Goal: Transaction & Acquisition: Book appointment/travel/reservation

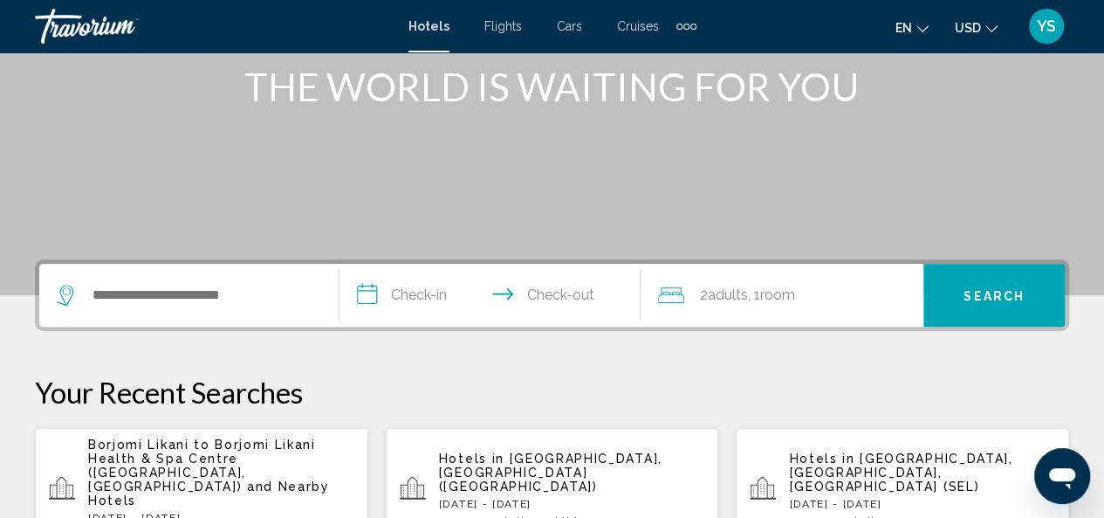
scroll to position [230, 0]
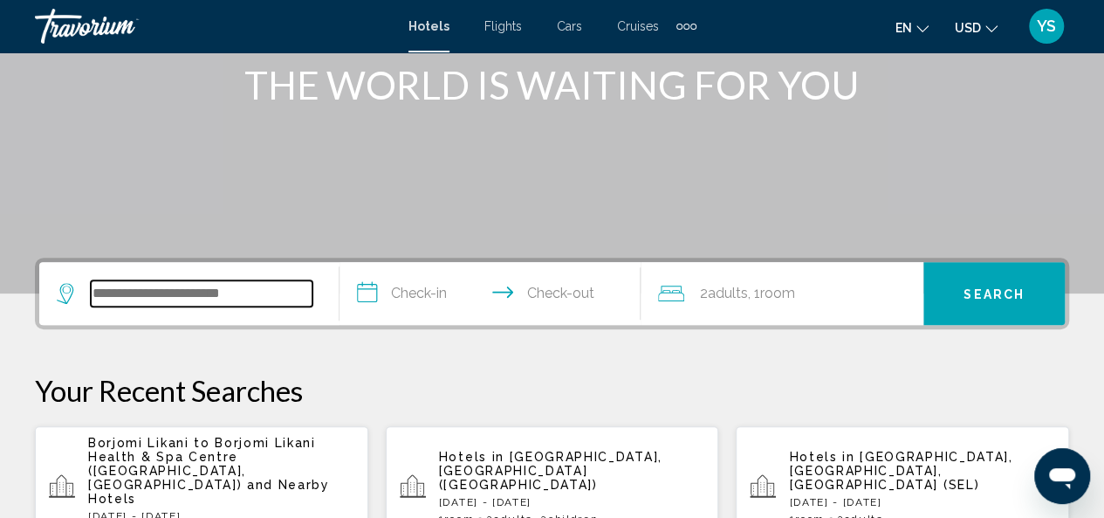
click at [191, 294] on input "Search widget" at bounding box center [202, 293] width 222 height 26
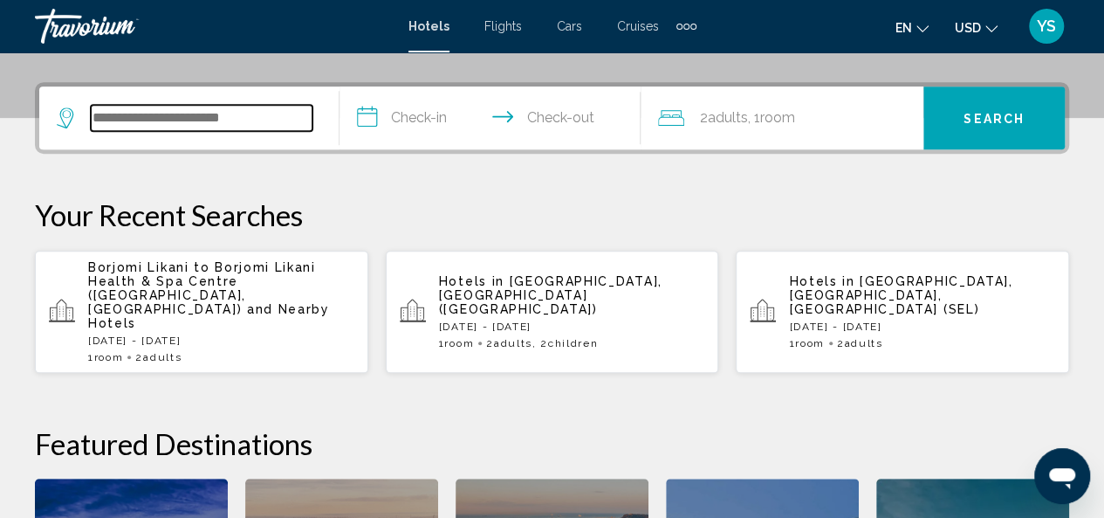
scroll to position [431, 0]
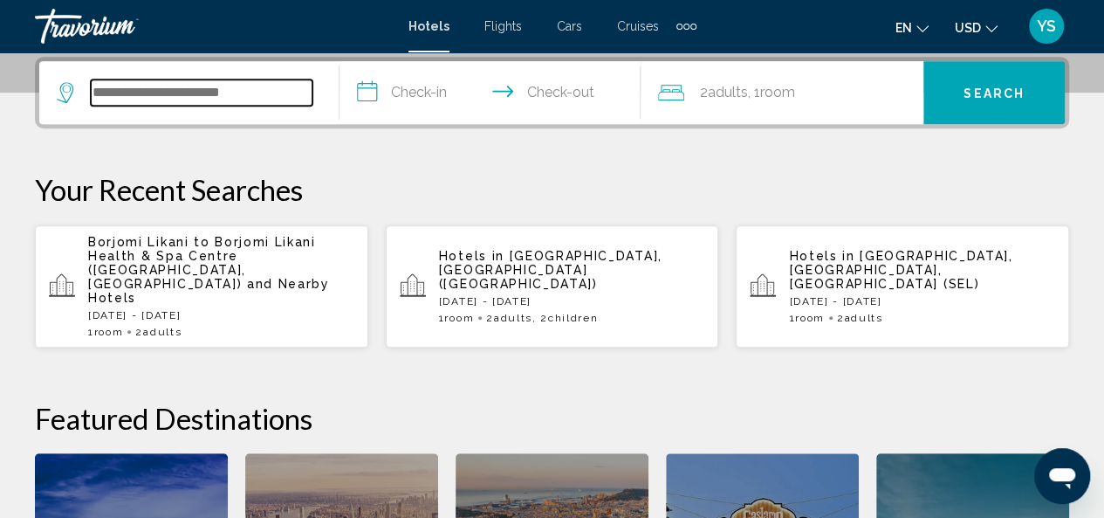
type input "*"
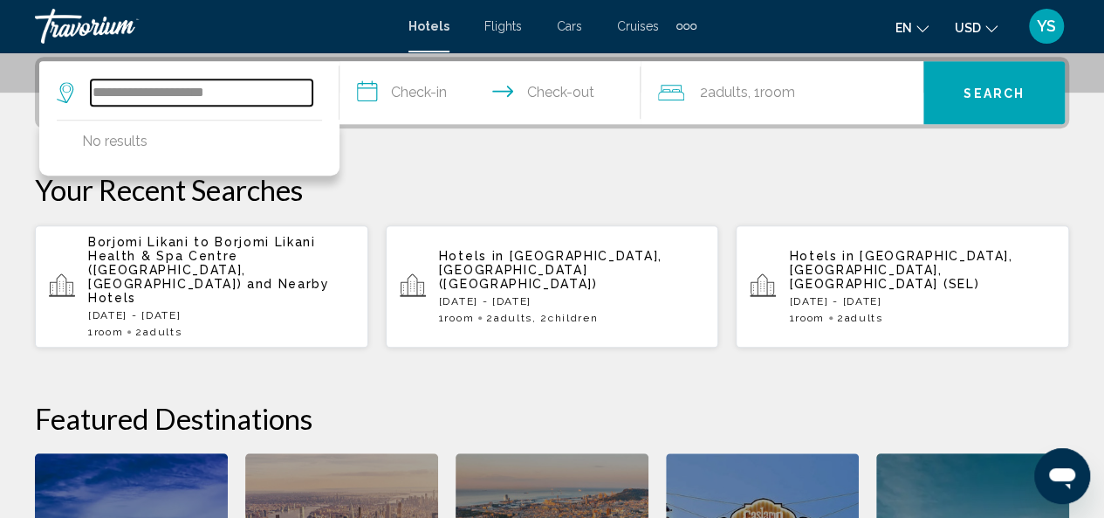
drag, startPoint x: 239, startPoint y: 92, endPoint x: 79, endPoint y: 92, distance: 160.6
click at [79, 92] on div "**********" at bounding box center [185, 92] width 256 height 26
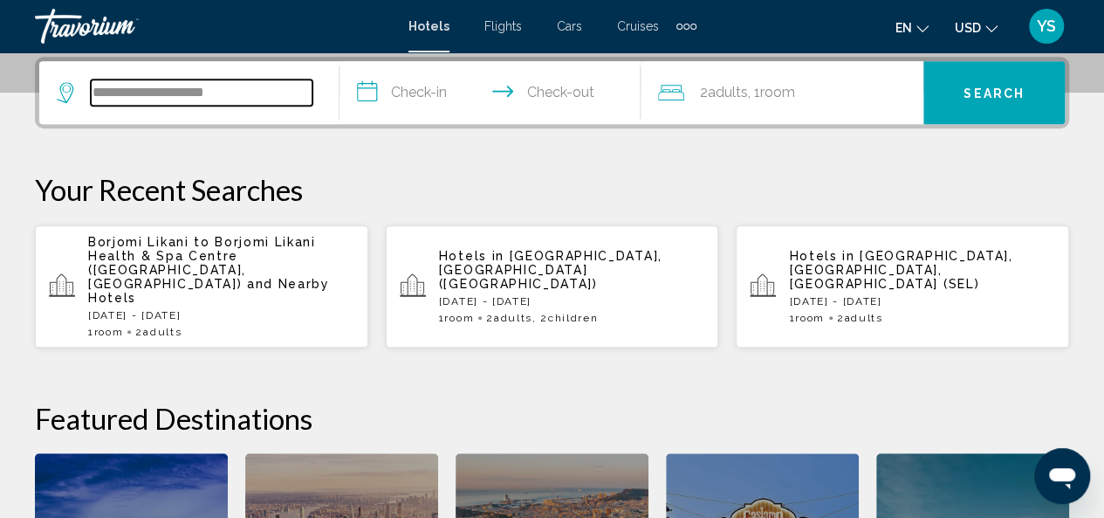
click at [140, 95] on input "**********" at bounding box center [202, 92] width 222 height 26
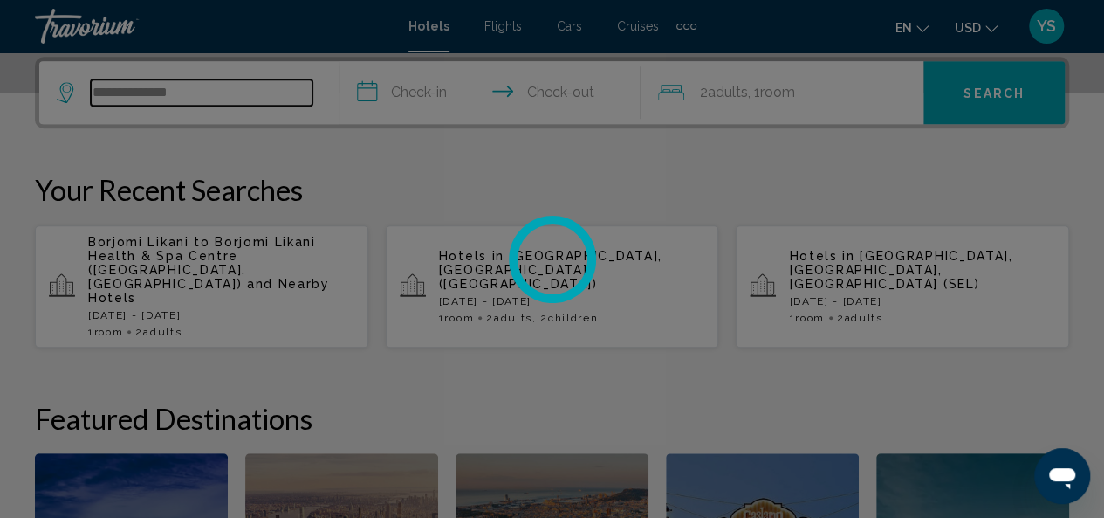
type input "**********"
click at [216, 91] on div at bounding box center [552, 259] width 1104 height 518
click at [192, 91] on div at bounding box center [552, 259] width 1104 height 518
click at [192, 93] on div at bounding box center [552, 259] width 1104 height 518
click at [131, 93] on div at bounding box center [552, 259] width 1104 height 518
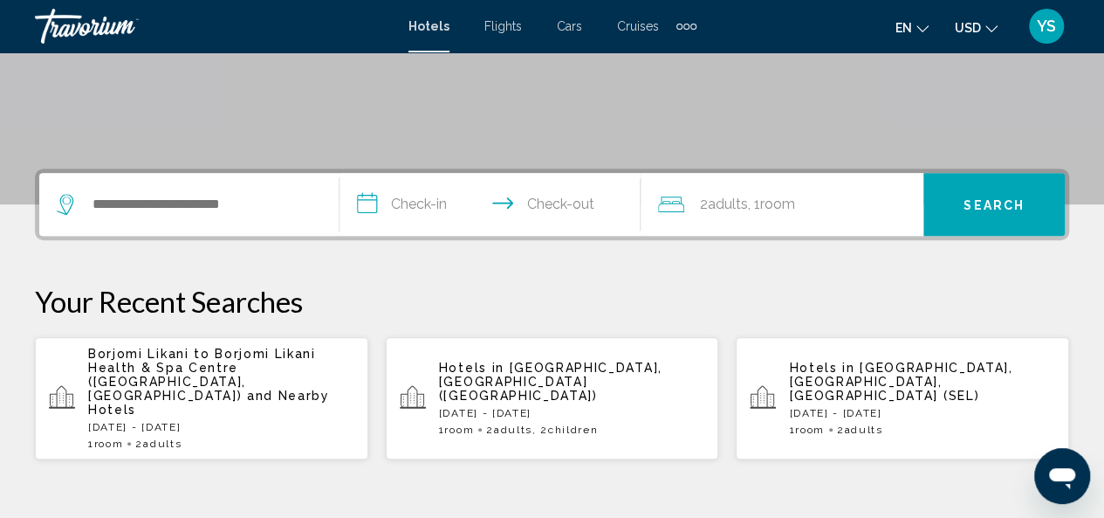
scroll to position [340, 0]
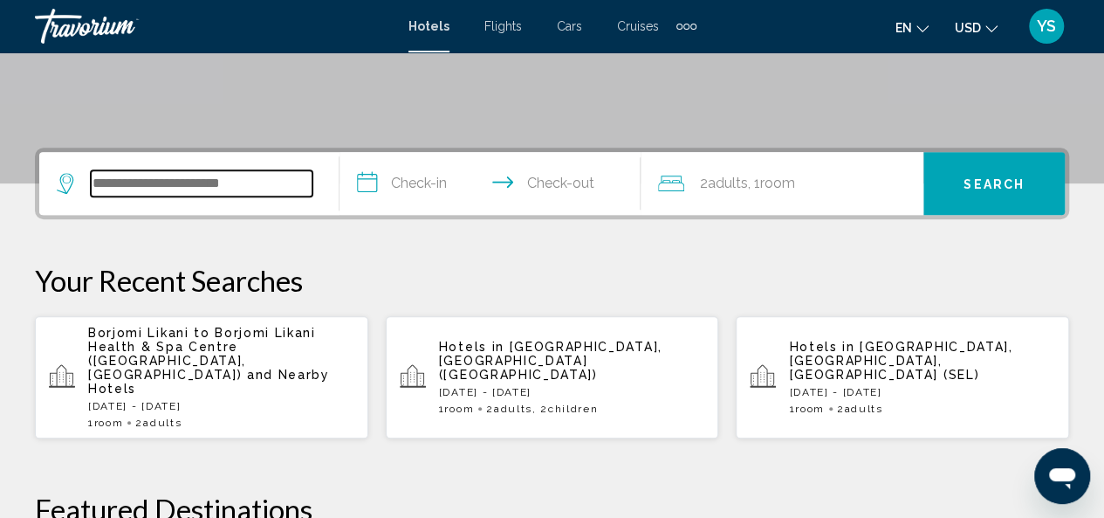
click at [237, 195] on input "Search widget" at bounding box center [202, 183] width 222 height 26
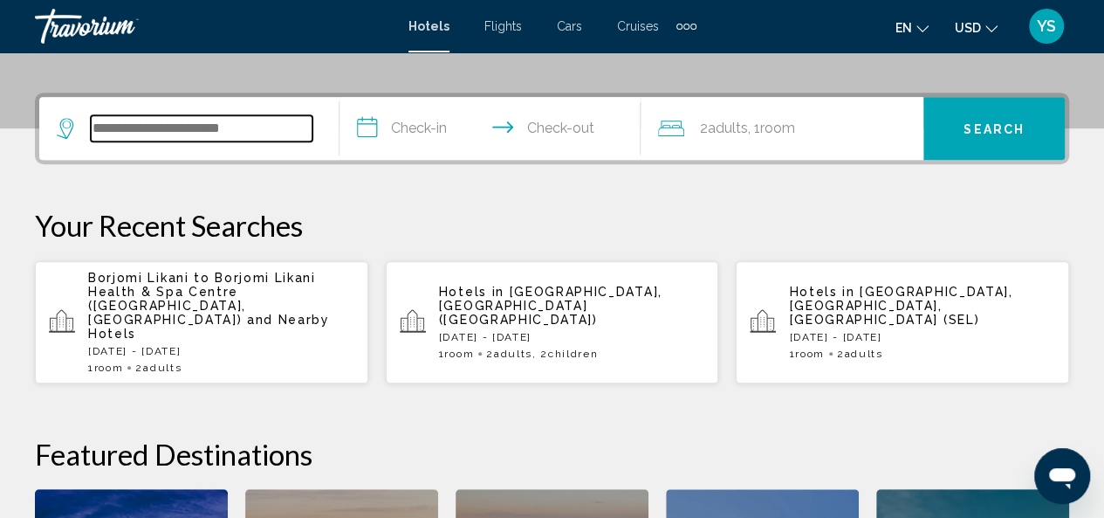
scroll to position [431, 0]
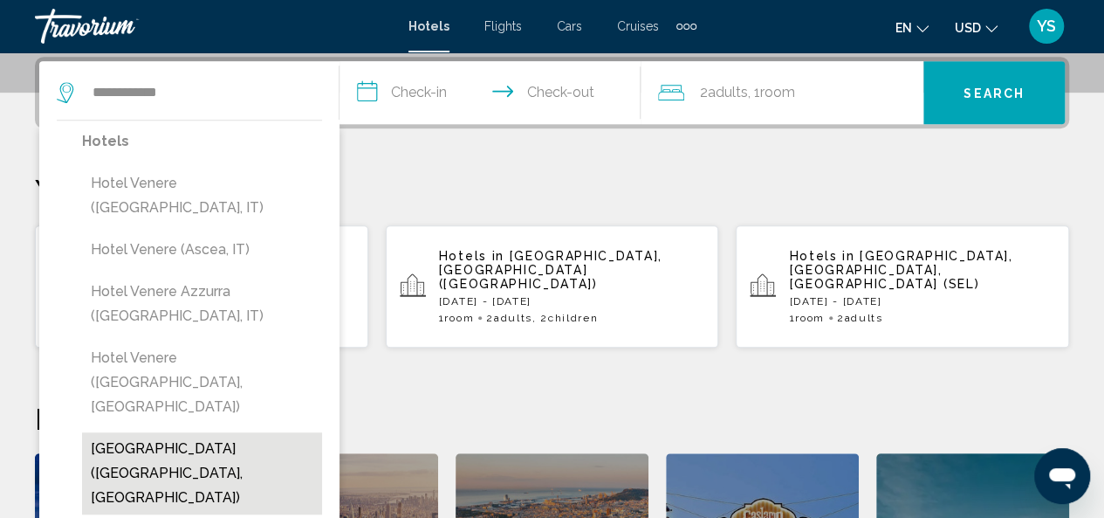
click at [220, 432] on button "[GEOGRAPHIC_DATA] ([GEOGRAPHIC_DATA], [GEOGRAPHIC_DATA])" at bounding box center [202, 473] width 240 height 82
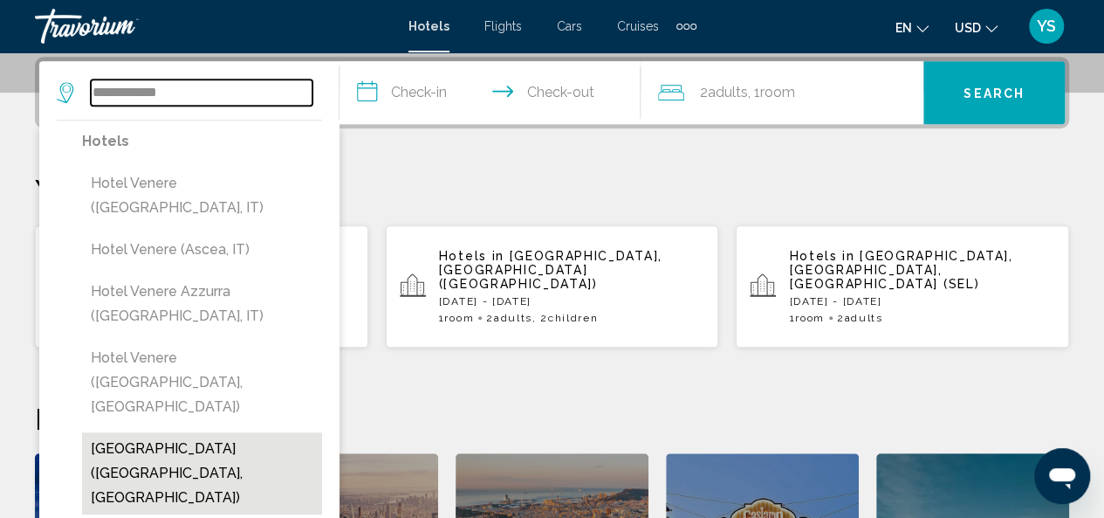
type input "**********"
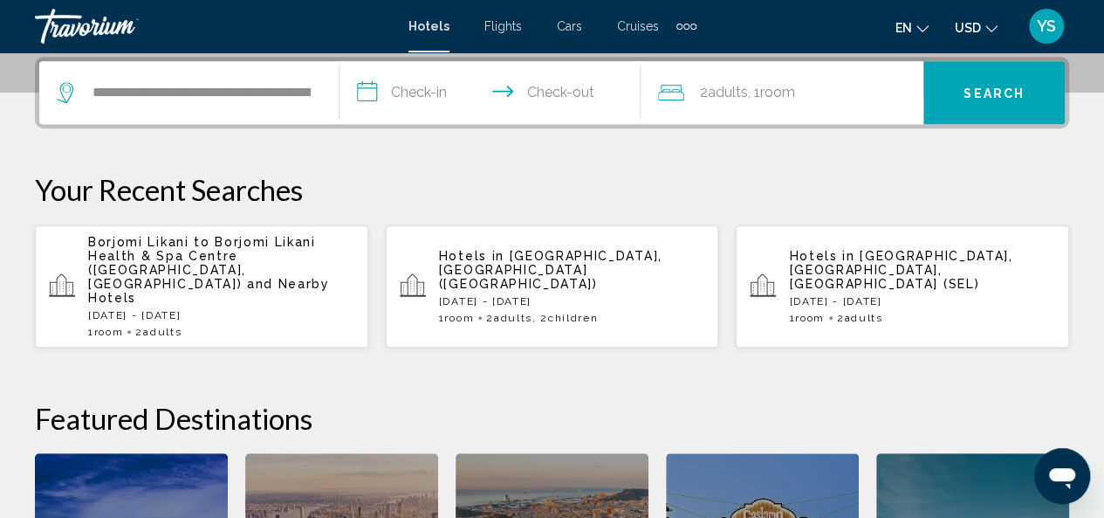
click at [740, 92] on span "Adults" at bounding box center [728, 92] width 40 height 17
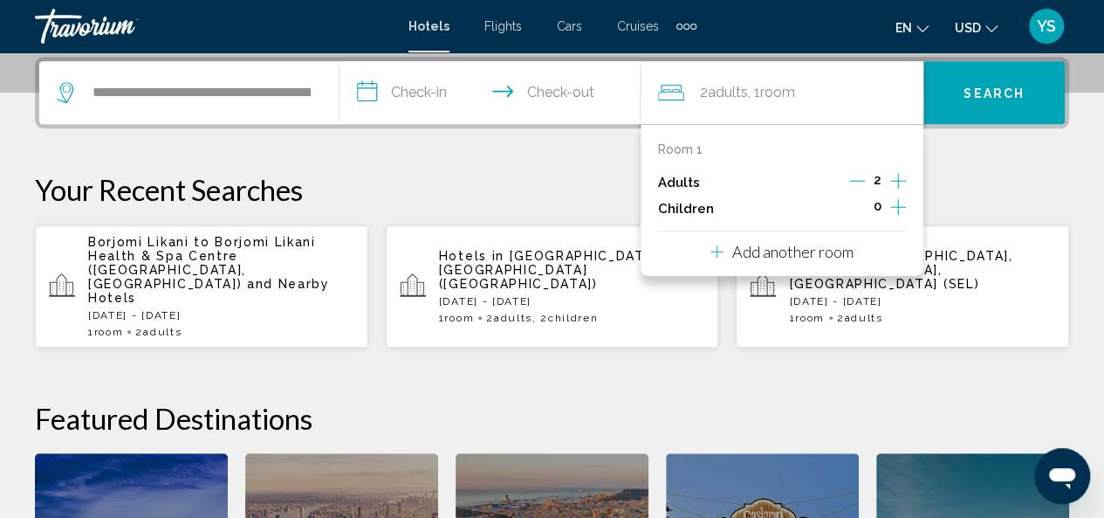
click at [409, 76] on input "**********" at bounding box center [493, 95] width 307 height 68
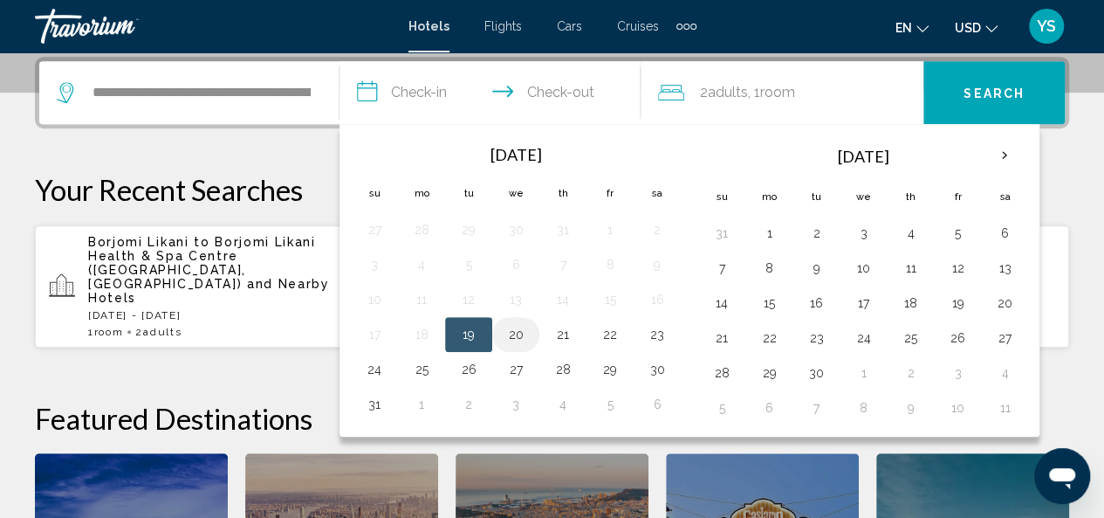
click at [519, 329] on button "20" at bounding box center [516, 334] width 28 height 24
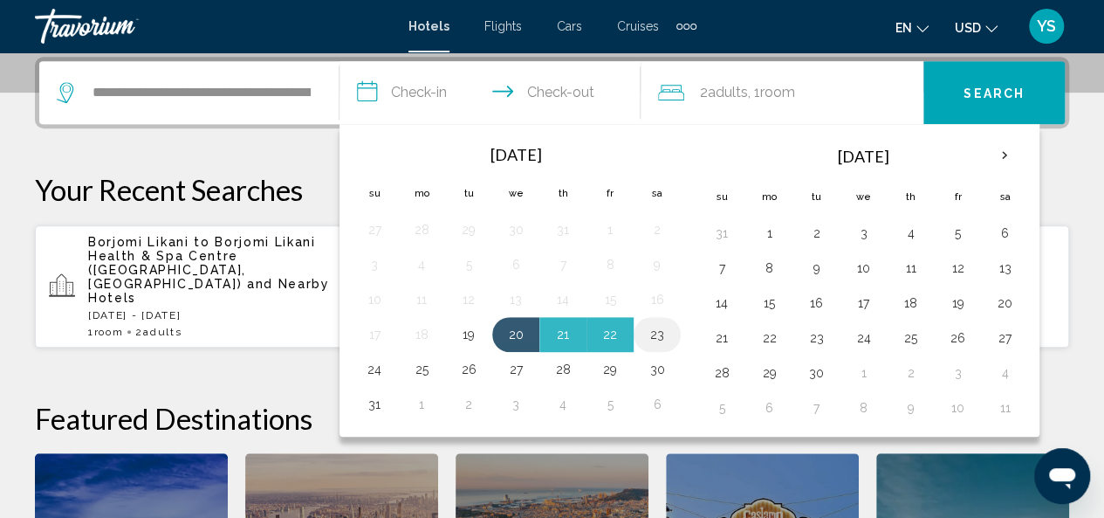
click at [664, 331] on button "23" at bounding box center [657, 334] width 28 height 24
type input "**********"
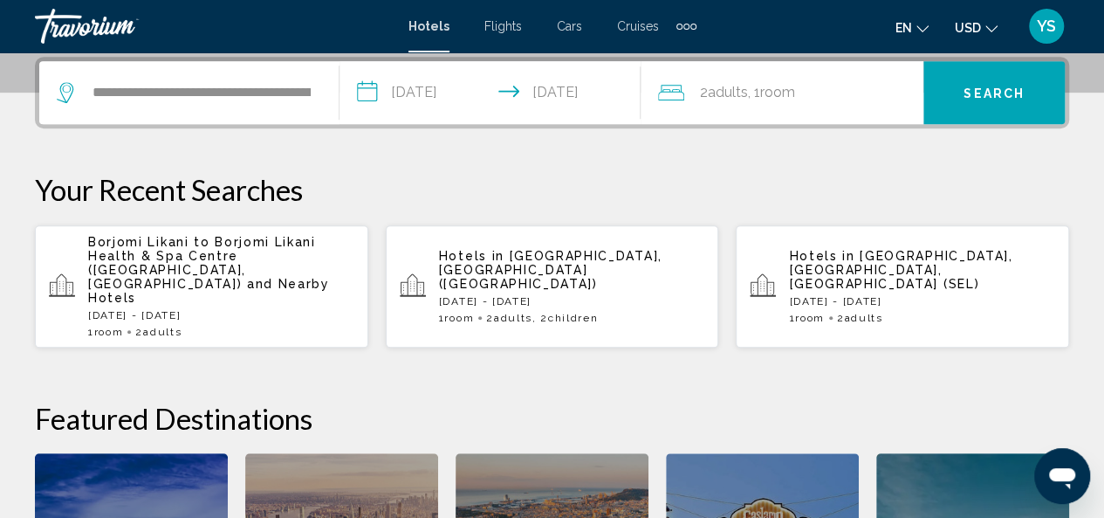
click at [725, 90] on span "Adults" at bounding box center [728, 92] width 40 height 17
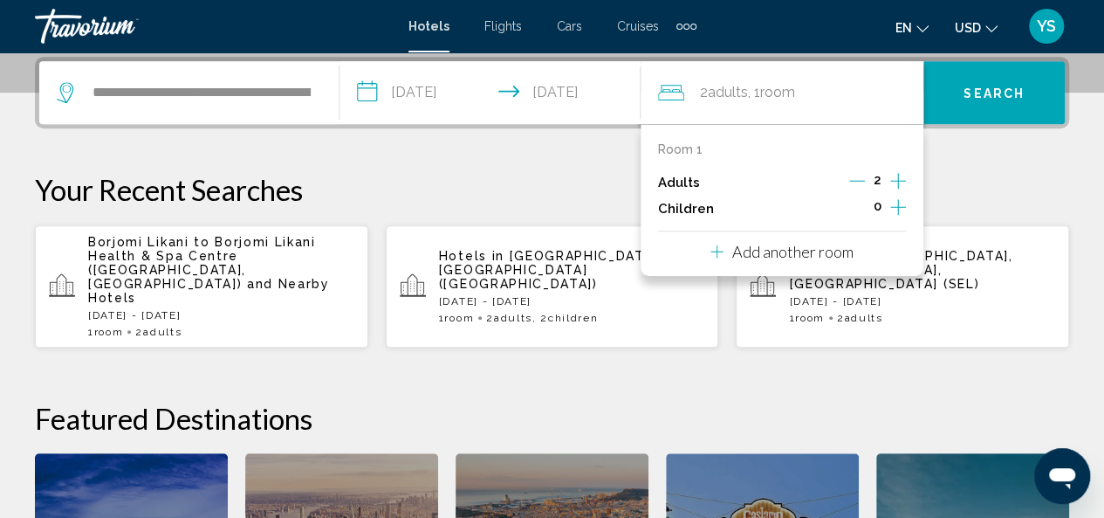
drag, startPoint x: 725, startPoint y: 87, endPoint x: 725, endPoint y: 200, distance: 112.6
click at [725, 124] on div "2 Adult Adults , 1 Room rooms Room 1 Adults 2 Children 0 Add another room" at bounding box center [782, 92] width 283 height 63
click at [899, 203] on icon "Increment children" at bounding box center [899, 206] width 16 height 21
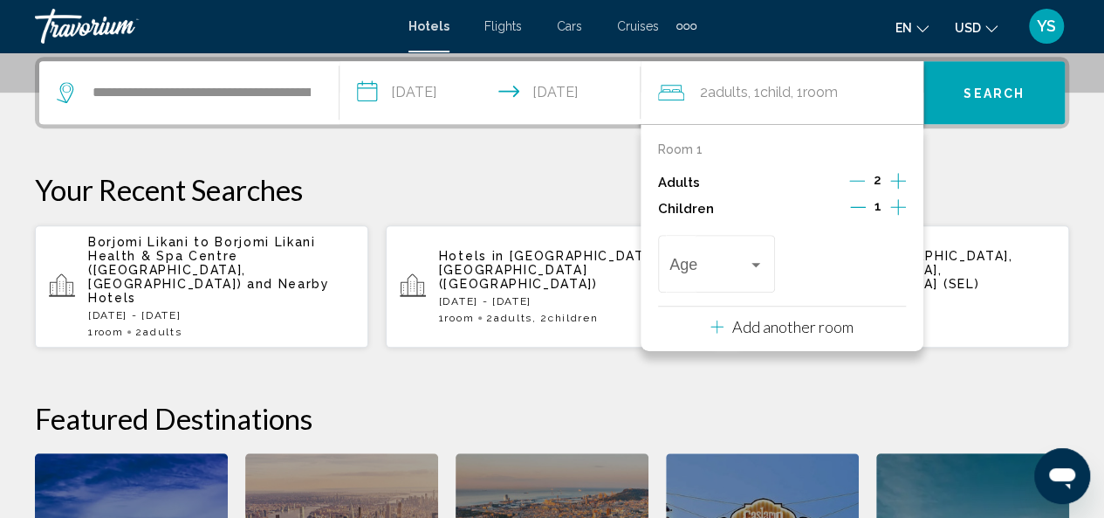
click at [899, 206] on icon "Increment children" at bounding box center [899, 207] width 16 height 16
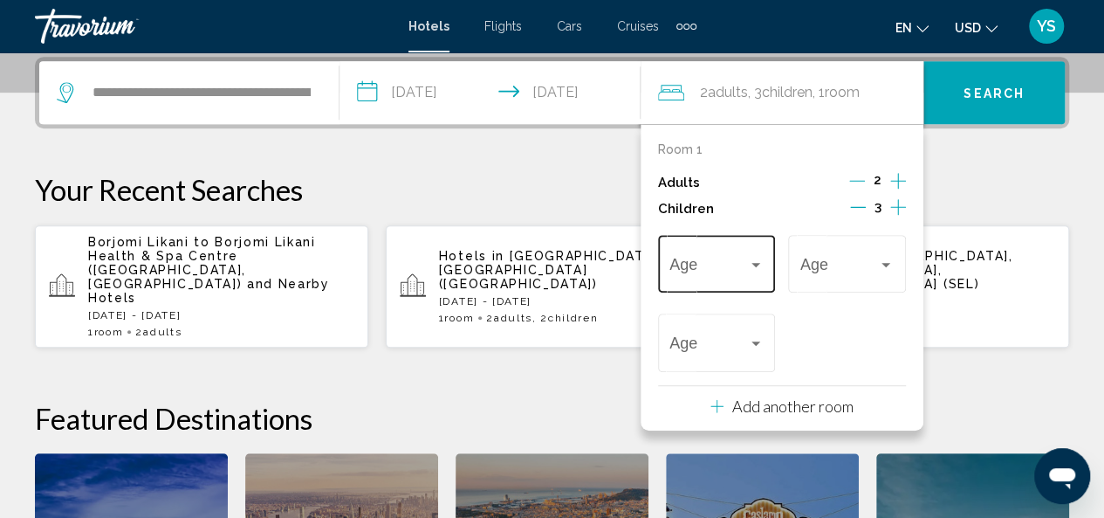
click at [739, 268] on span "Travelers: 2 adults, 3 children" at bounding box center [709, 267] width 79 height 17
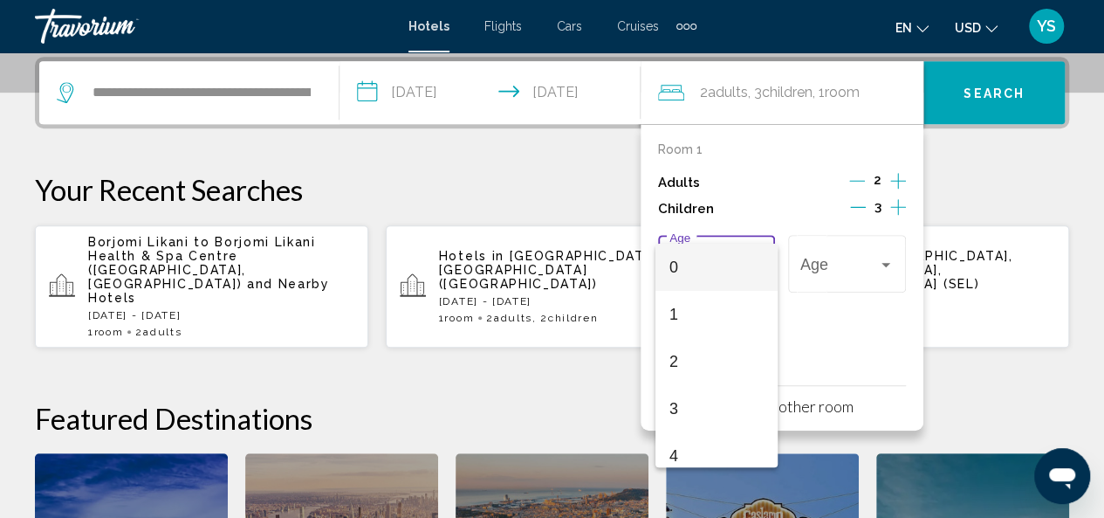
click at [866, 202] on div at bounding box center [552, 259] width 1104 height 518
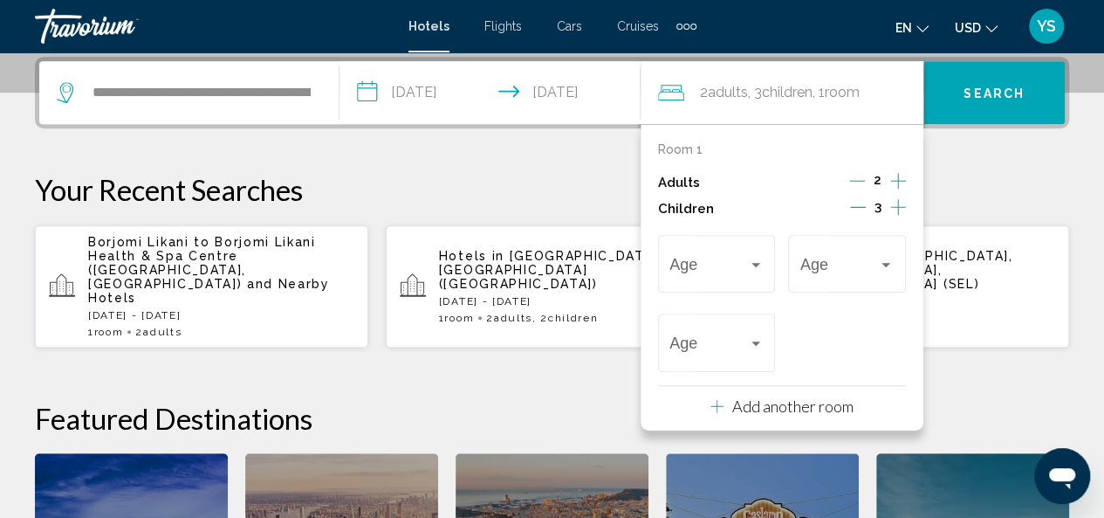
click at [863, 202] on icon "Decrement children" at bounding box center [858, 207] width 16 height 16
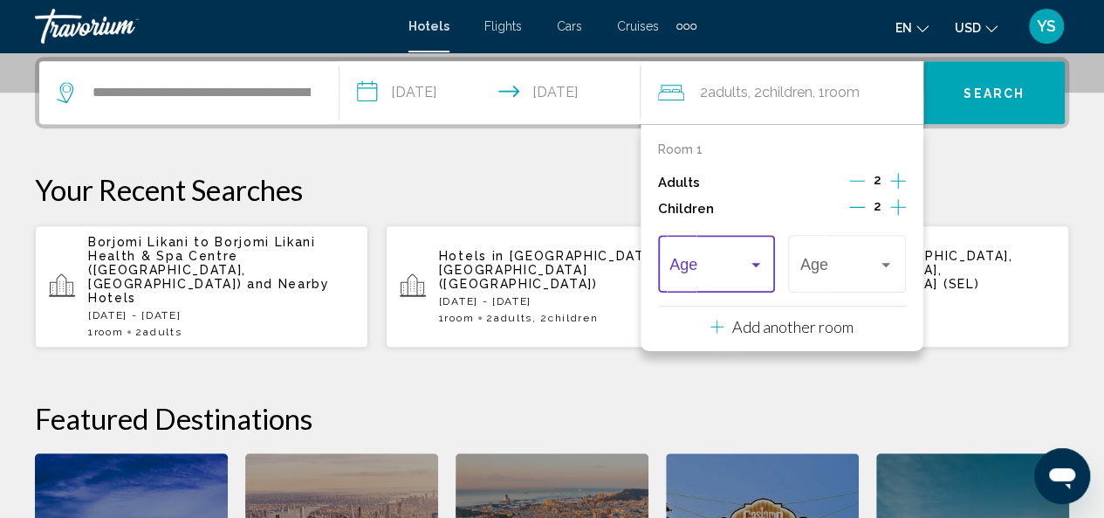
click at [750, 263] on div "Travelers: 2 adults, 2 children" at bounding box center [756, 265] width 16 height 14
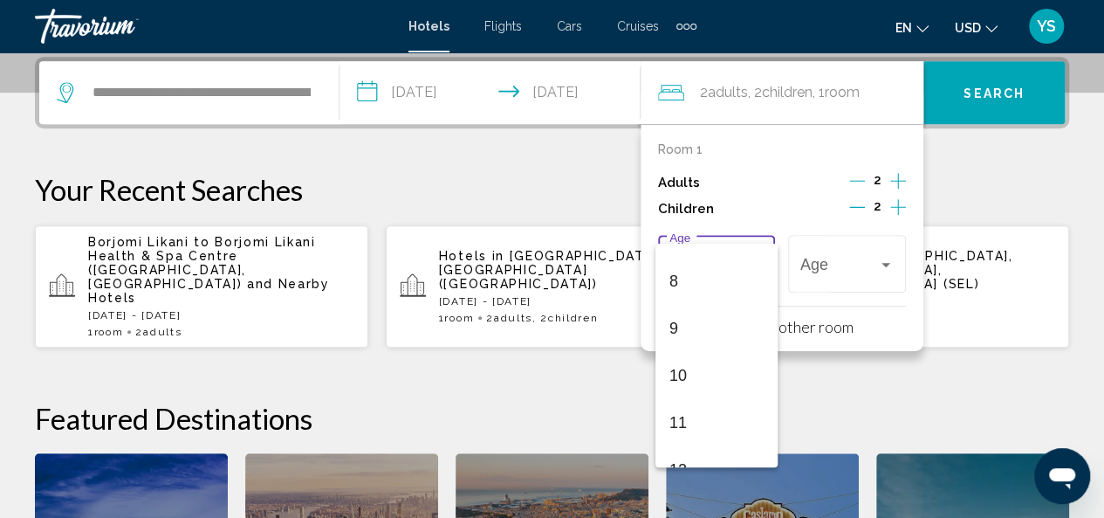
scroll to position [368, 0]
click at [714, 410] on span "11" at bounding box center [717, 417] width 94 height 47
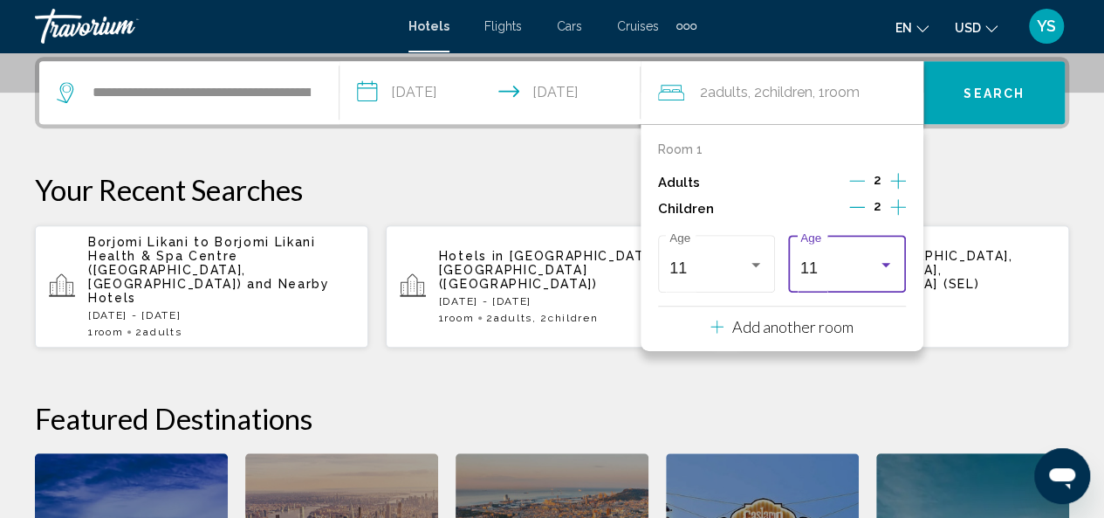
click at [887, 260] on div "Travelers: 2 adults, 2 children" at bounding box center [886, 265] width 16 height 14
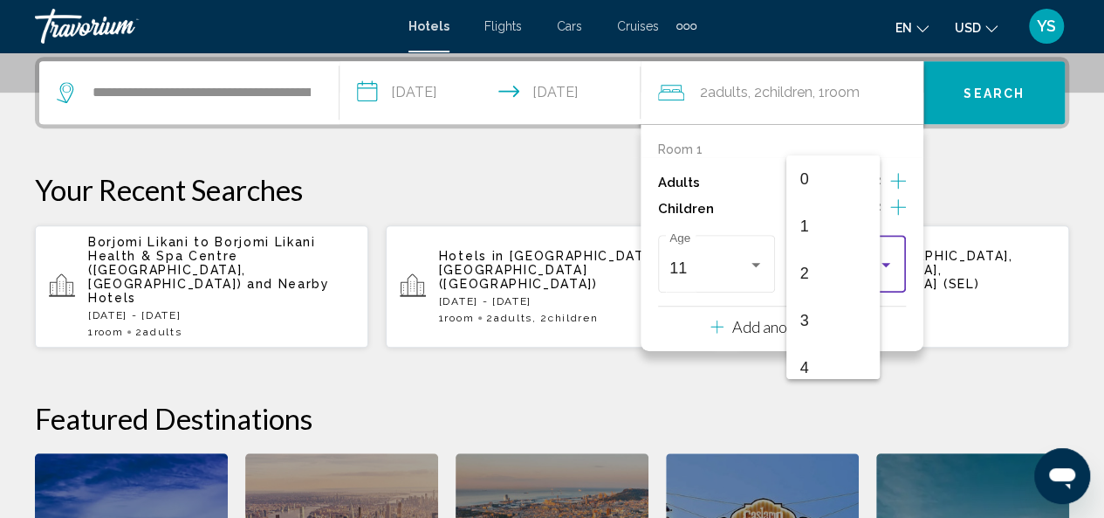
scroll to position [430, 0]
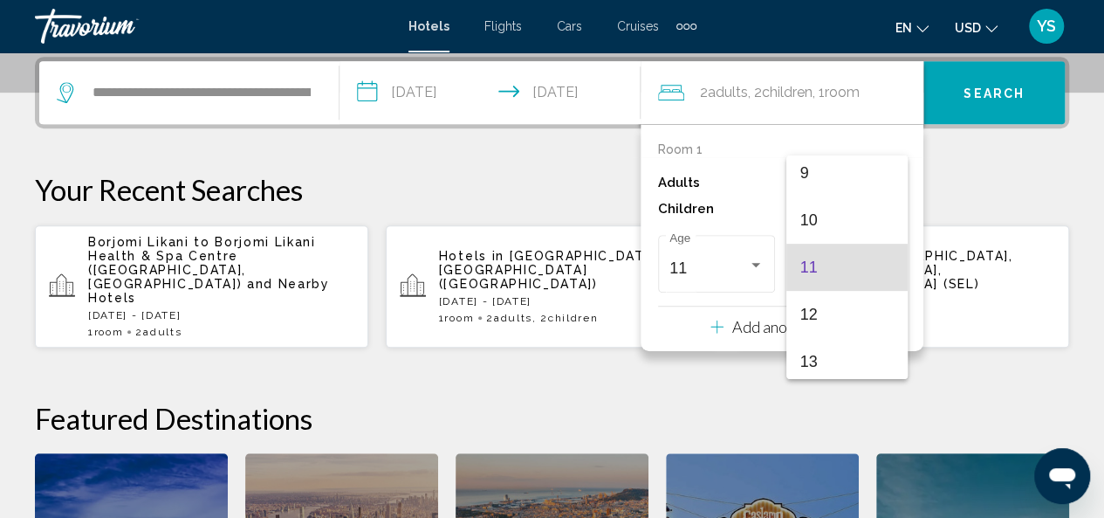
click at [849, 261] on span "11" at bounding box center [848, 267] width 94 height 47
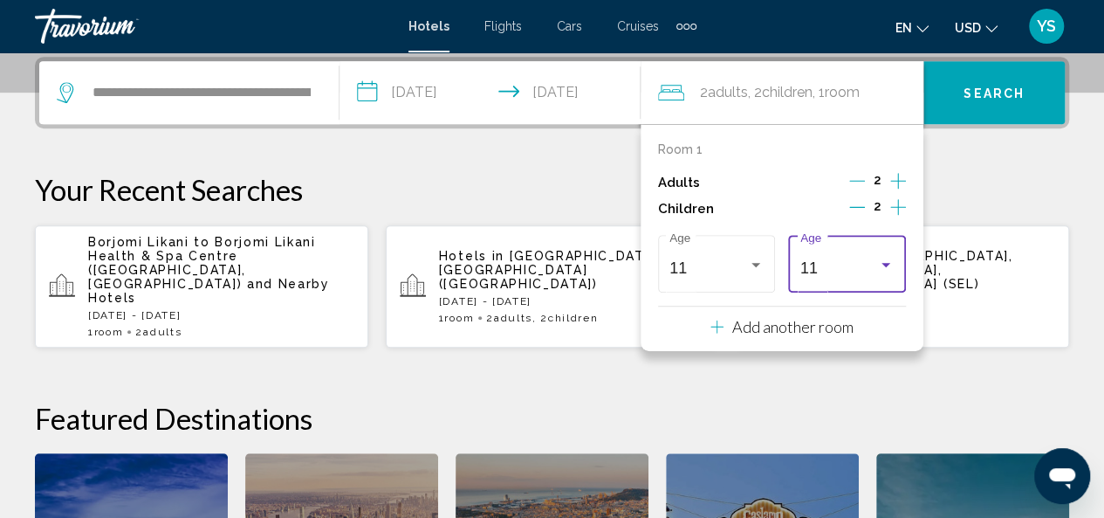
click at [861, 173] on icon "Decrement adults" at bounding box center [857, 181] width 16 height 16
click at [896, 205] on icon "Increment children" at bounding box center [899, 206] width 16 height 21
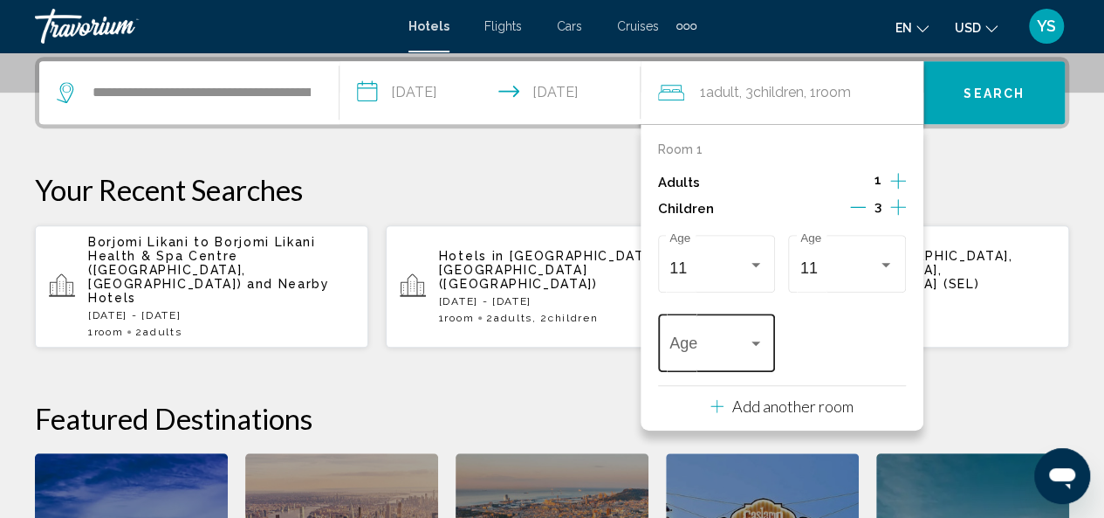
click at [754, 347] on div "Travelers: 1 adult, 3 children" at bounding box center [756, 344] width 16 height 14
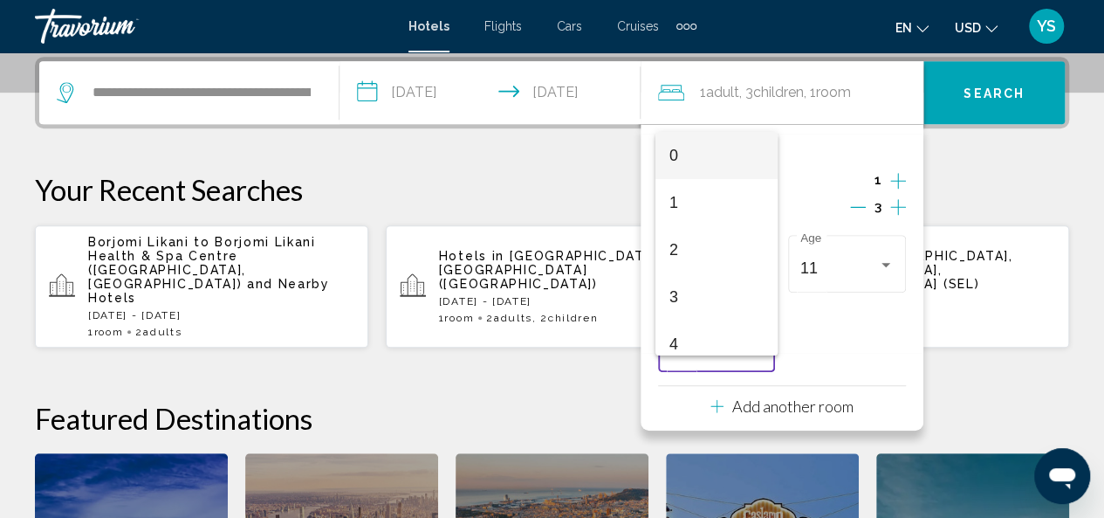
scroll to position [625, 0]
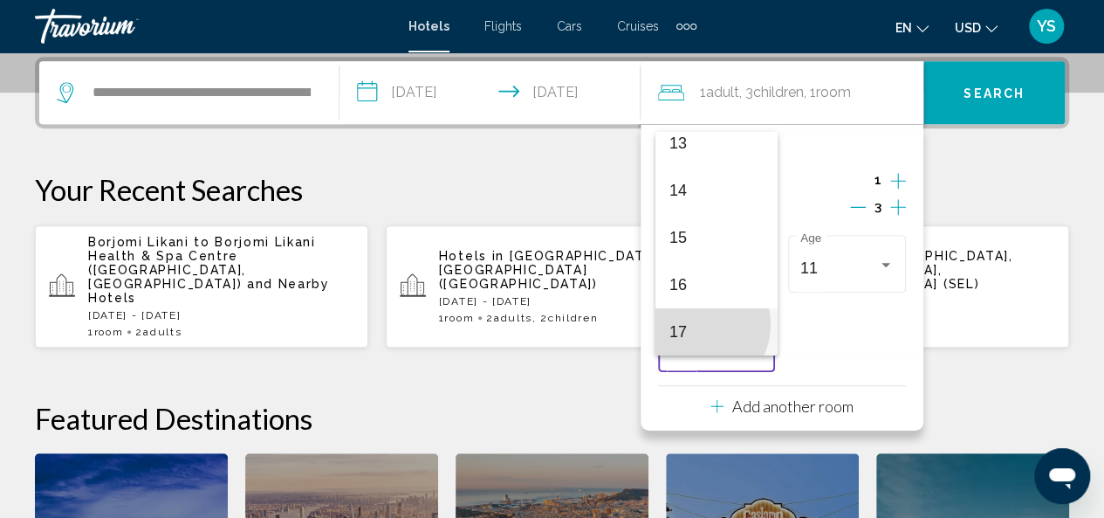
click at [691, 324] on span "17" at bounding box center [717, 331] width 94 height 47
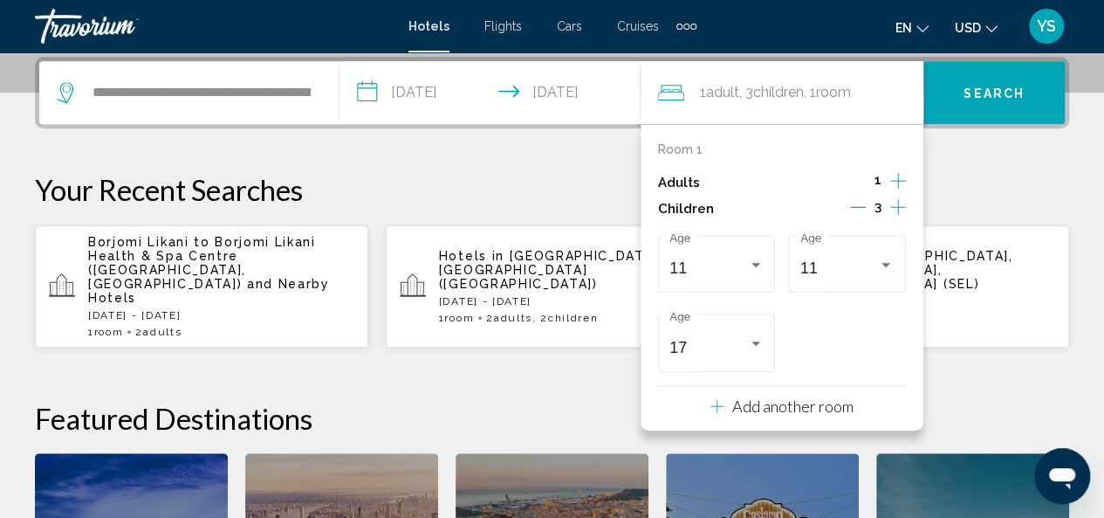
click at [784, 410] on p "Add another room" at bounding box center [792, 405] width 121 height 19
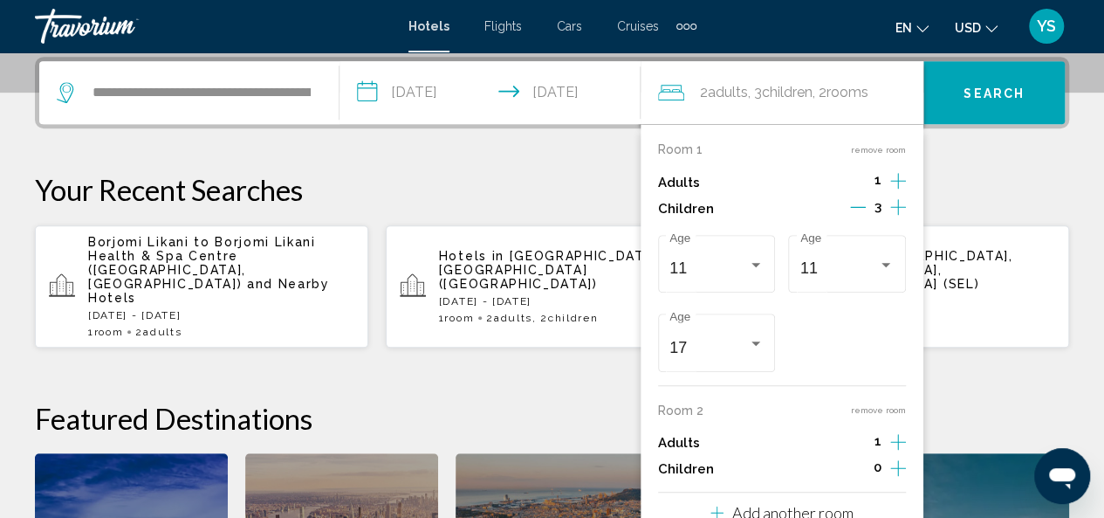
click at [901, 464] on icon "Increment children" at bounding box center [899, 467] width 16 height 21
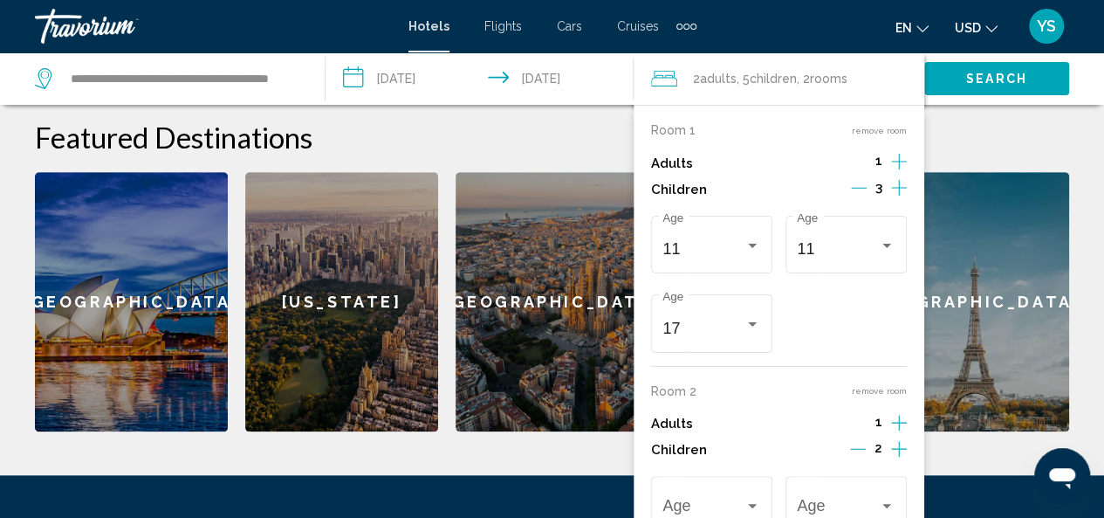
scroll to position [854, 0]
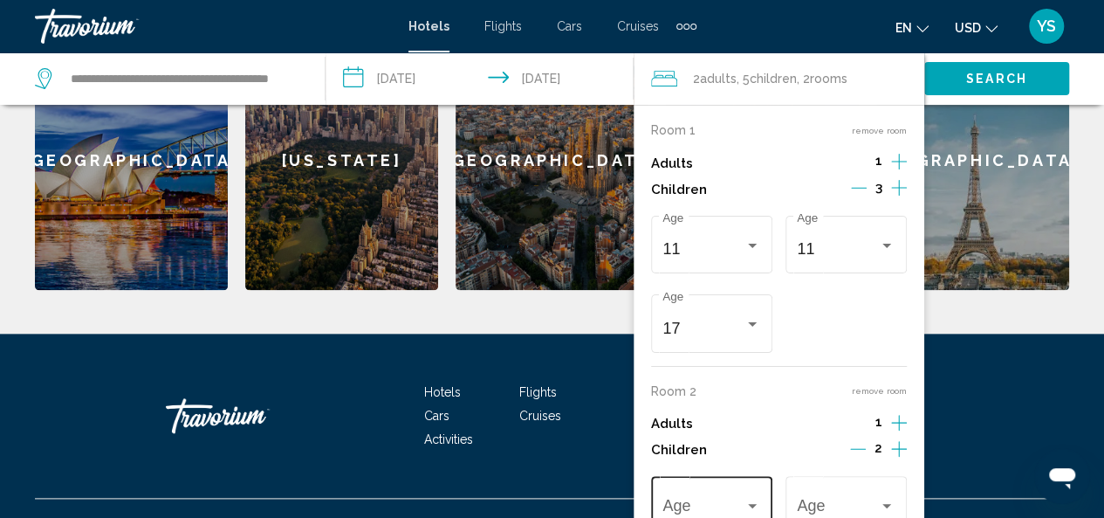
click at [751, 504] on div "Travelers: 2 adults, 5 children" at bounding box center [752, 506] width 9 height 4
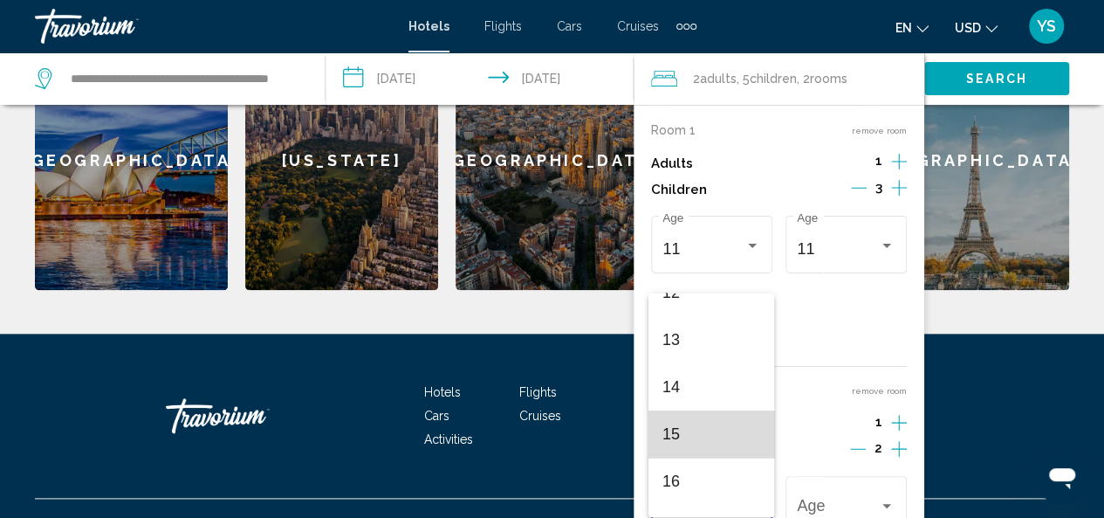
click at [734, 434] on span "15" at bounding box center [712, 433] width 98 height 47
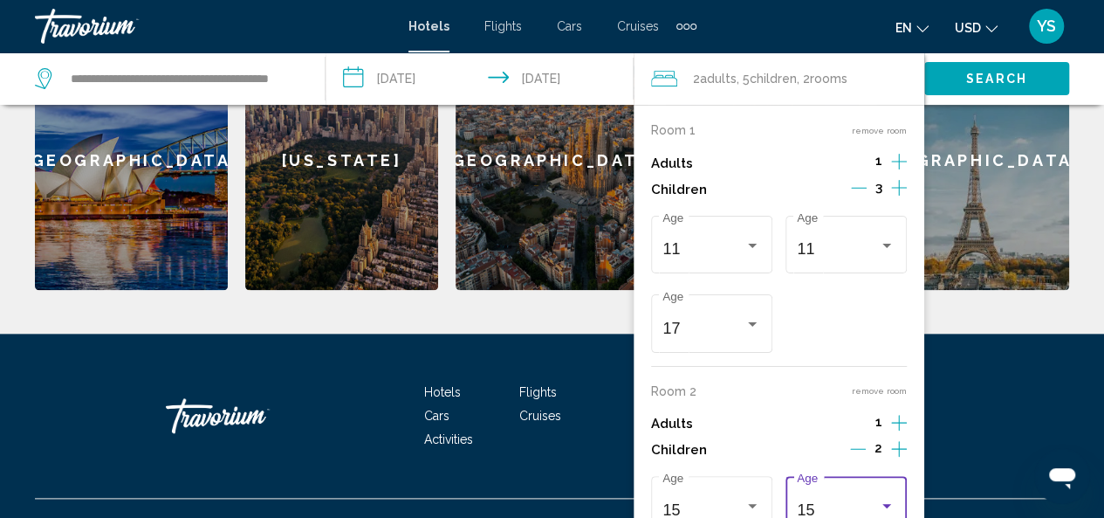
click at [892, 499] on div "Travelers: 2 adults, 5 children" at bounding box center [887, 506] width 16 height 14
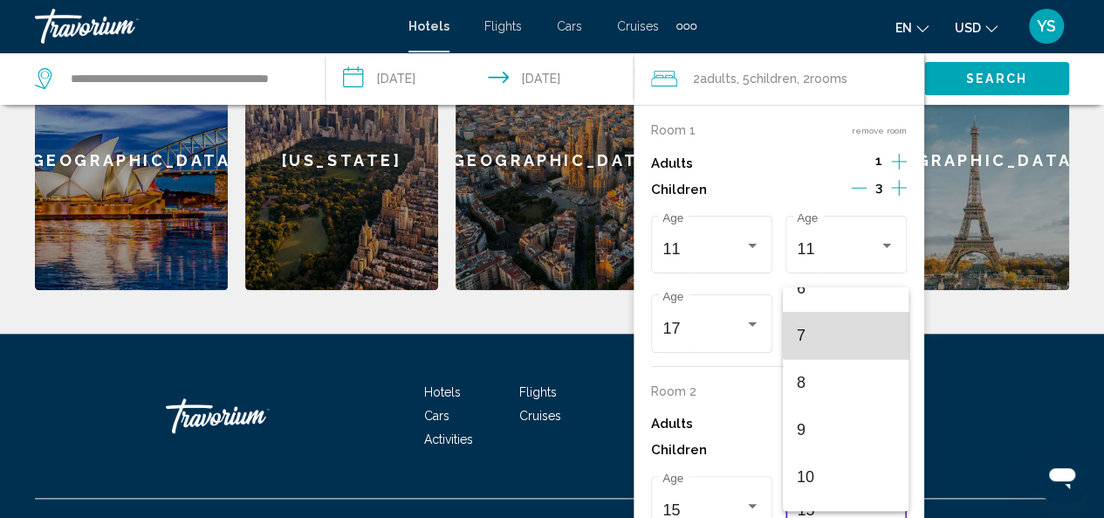
click at [853, 333] on span "7" at bounding box center [846, 335] width 98 height 47
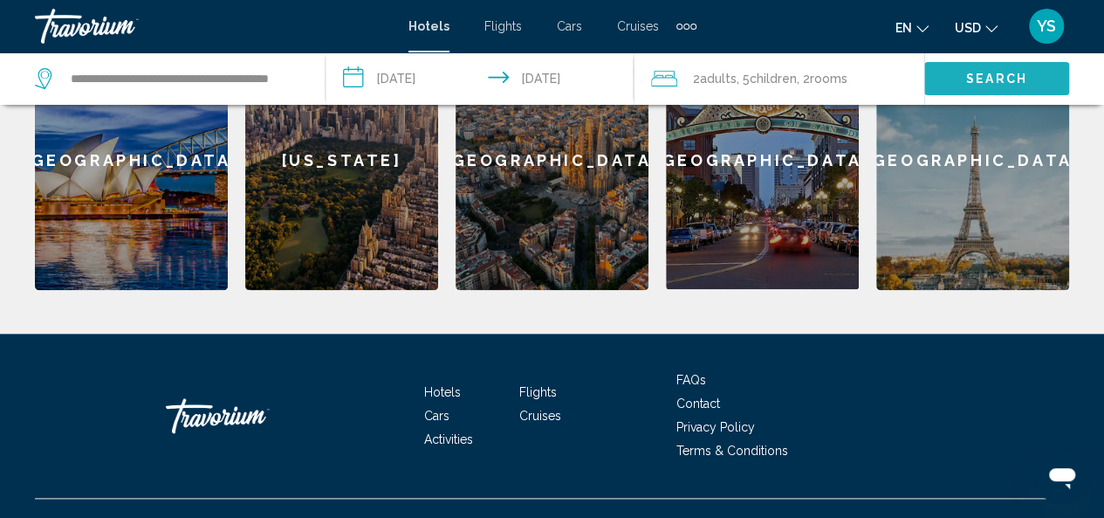
click at [992, 81] on span "Search" at bounding box center [996, 79] width 61 height 14
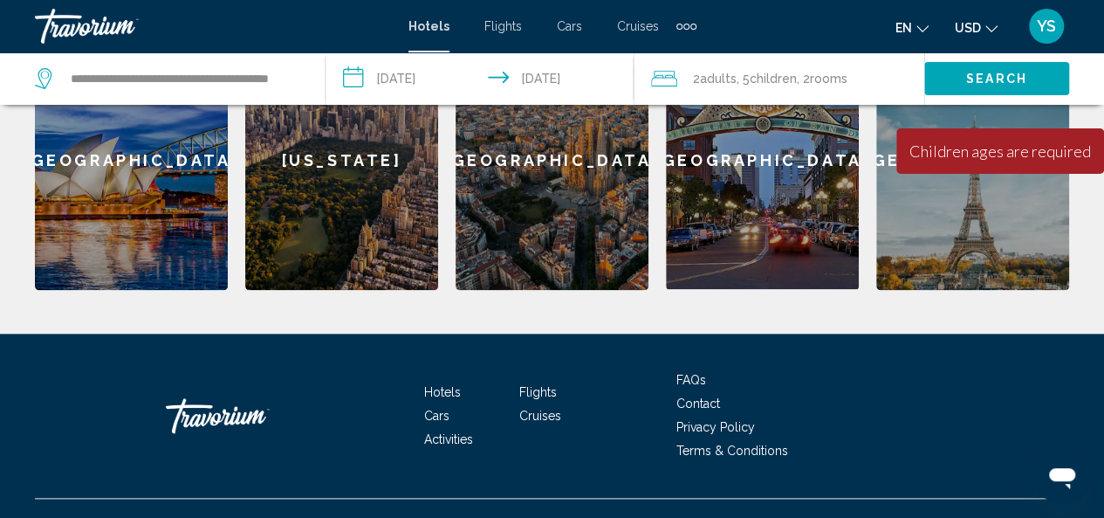
click at [842, 82] on span "rooms" at bounding box center [829, 79] width 38 height 14
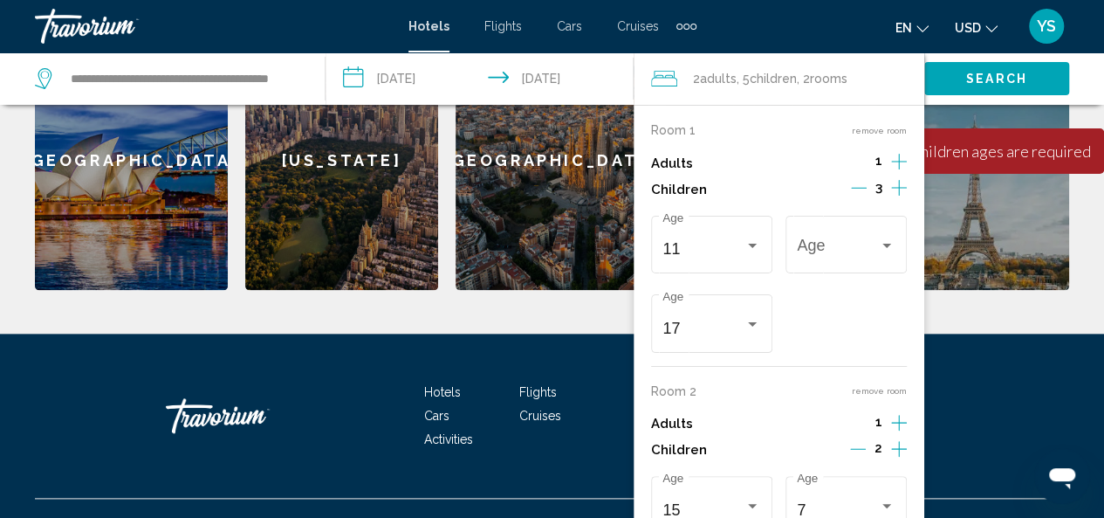
click at [915, 461] on div "Room 1 remove room Adults 1 Children 3 11 Age Age [DEMOGRAPHIC_DATA] Age Room 2…" at bounding box center [779, 348] width 291 height 487
drag, startPoint x: 913, startPoint y: 289, endPoint x: 911, endPoint y: 450, distance: 160.7
click at [911, 450] on div "Room 1 remove room Adults 1 Children 3 11 Age Age [DEMOGRAPHIC_DATA] Age Room 2…" at bounding box center [779, 348] width 291 height 487
drag, startPoint x: 917, startPoint y: 314, endPoint x: 942, endPoint y: 552, distance: 238.8
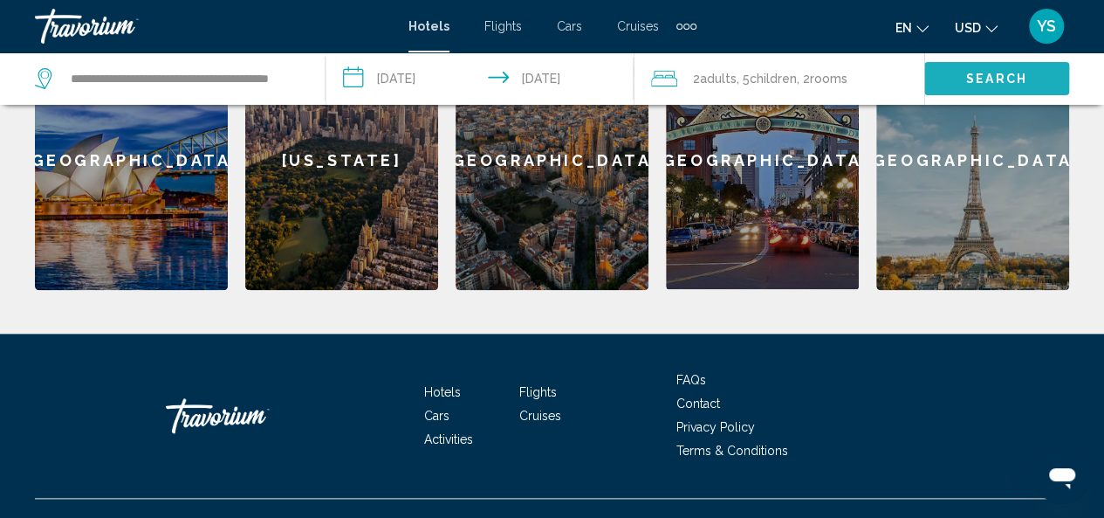
click at [945, 85] on button "Search" at bounding box center [997, 78] width 145 height 32
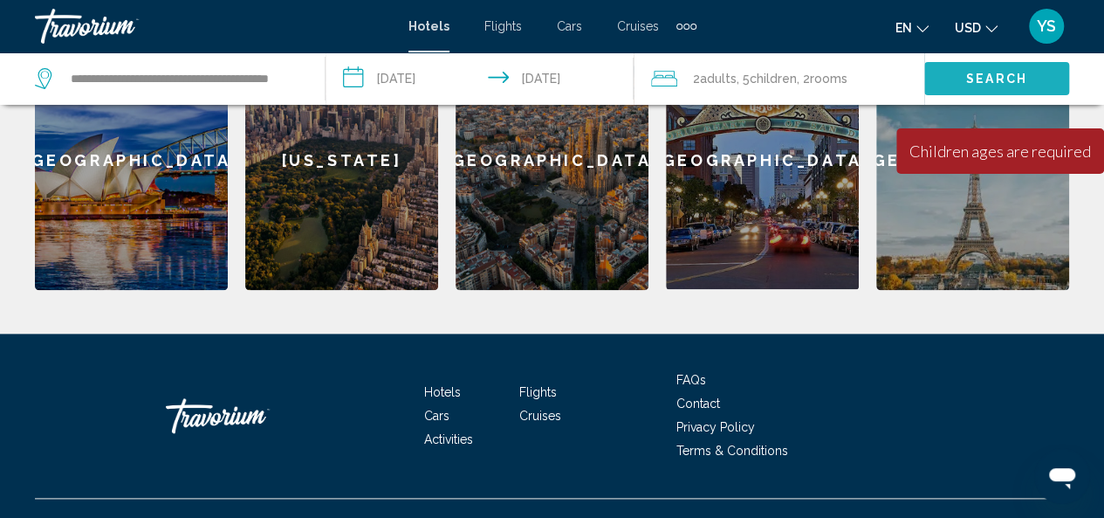
click at [945, 83] on button "Search" at bounding box center [997, 78] width 145 height 32
click at [882, 76] on div "2 Adult Adults , 5 Child Children , 2 Room rooms" at bounding box center [787, 78] width 273 height 24
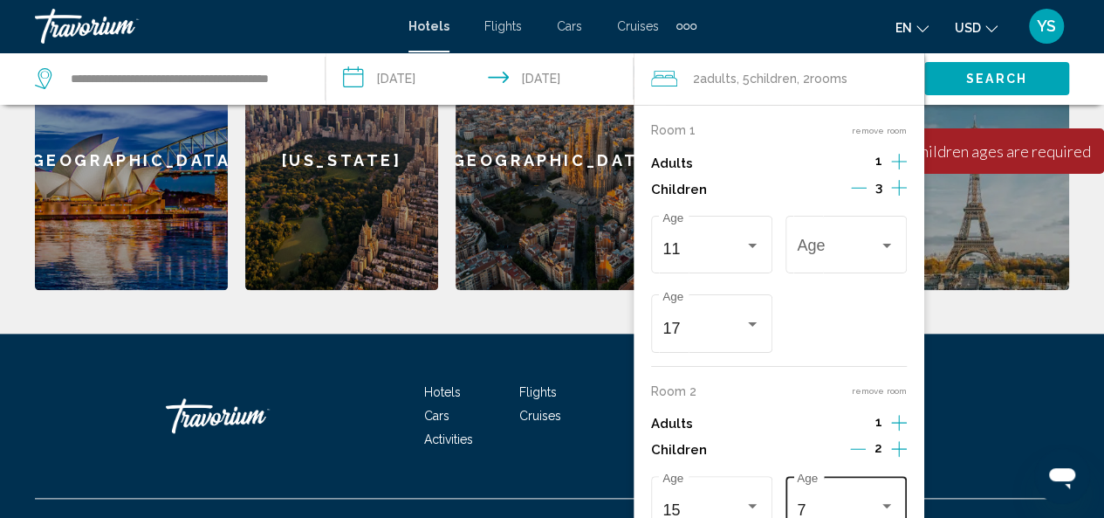
click at [893, 499] on div "Travelers: 2 adults, 5 children" at bounding box center [887, 506] width 16 height 14
click at [965, 504] on div at bounding box center [552, 259] width 1104 height 518
click at [965, 504] on div "© 2025 All Rights Reserved." at bounding box center [552, 523] width 1035 height 49
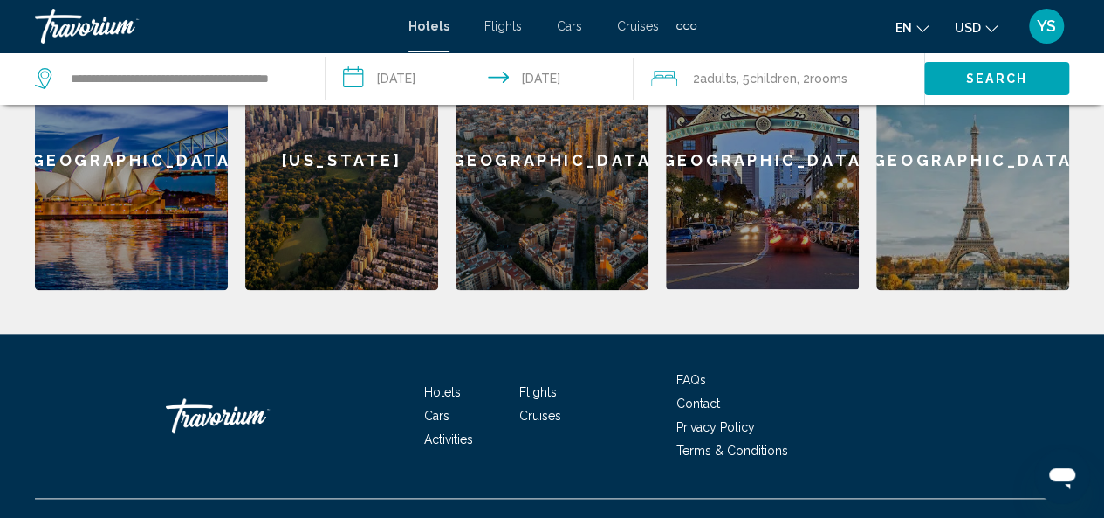
click at [738, 79] on span ", 5 Child Children" at bounding box center [767, 78] width 60 height 24
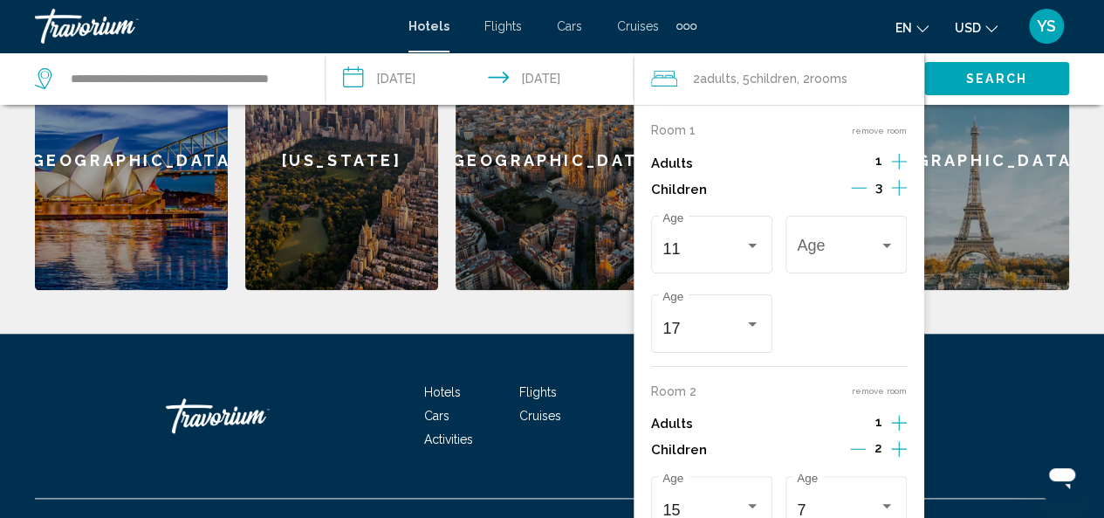
click at [870, 312] on div "11 Age Age [DEMOGRAPHIC_DATA] Age" at bounding box center [779, 284] width 256 height 146
drag, startPoint x: 723, startPoint y: 408, endPoint x: 748, endPoint y: 224, distance: 185.9
click at [748, 224] on div "Room 1 remove room Adults 1 Children 3 11 Age Age [DEMOGRAPHIC_DATA] Age Room 2…" at bounding box center [779, 348] width 291 height 487
drag, startPoint x: 764, startPoint y: 417, endPoint x: 782, endPoint y: 198, distance: 219.9
click at [772, 272] on div "Room 1 remove room Adults 1 Children 3 11 Age Age [DEMOGRAPHIC_DATA] Age Room 2…" at bounding box center [779, 348] width 291 height 487
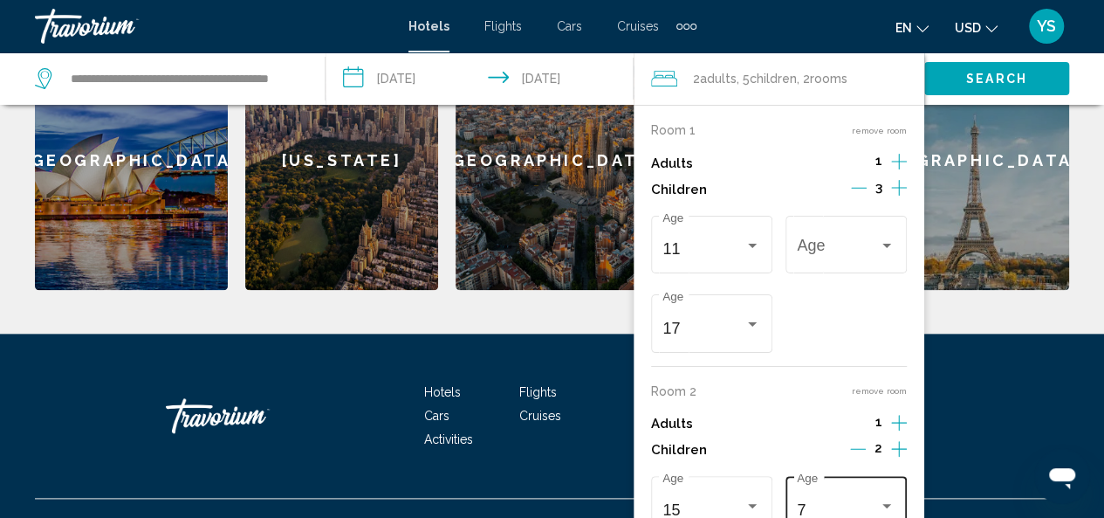
click at [787, 515] on div "Room 2 remove room Adults 1 Children 2 15 Age [DEMOGRAPHIC_DATA] Age" at bounding box center [779, 461] width 256 height 155
click at [779, 357] on div "15 Age [DEMOGRAPHIC_DATA] Age" at bounding box center [779, 284] width 256 height 146
click at [897, 198] on icon "Increment children" at bounding box center [899, 187] width 16 height 21
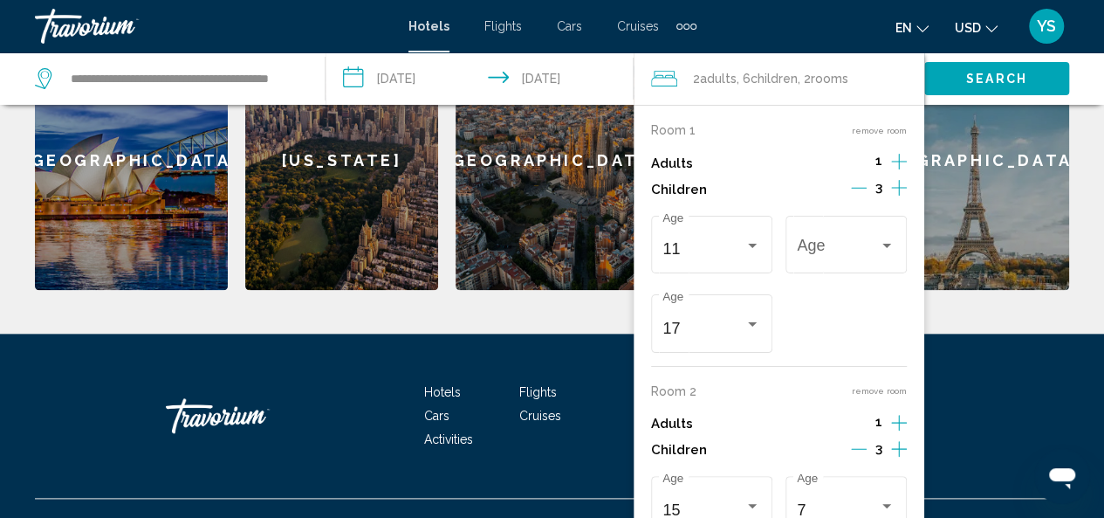
click at [861, 443] on icon "Decrement children" at bounding box center [859, 449] width 16 height 16
drag, startPoint x: 914, startPoint y: 397, endPoint x: 941, endPoint y: 542, distance: 147.4
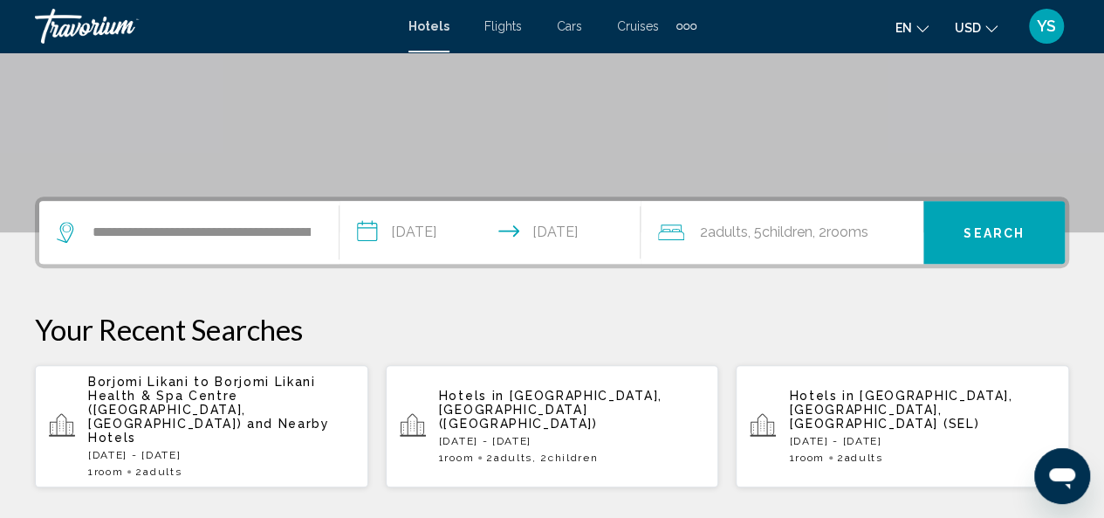
scroll to position [303, 0]
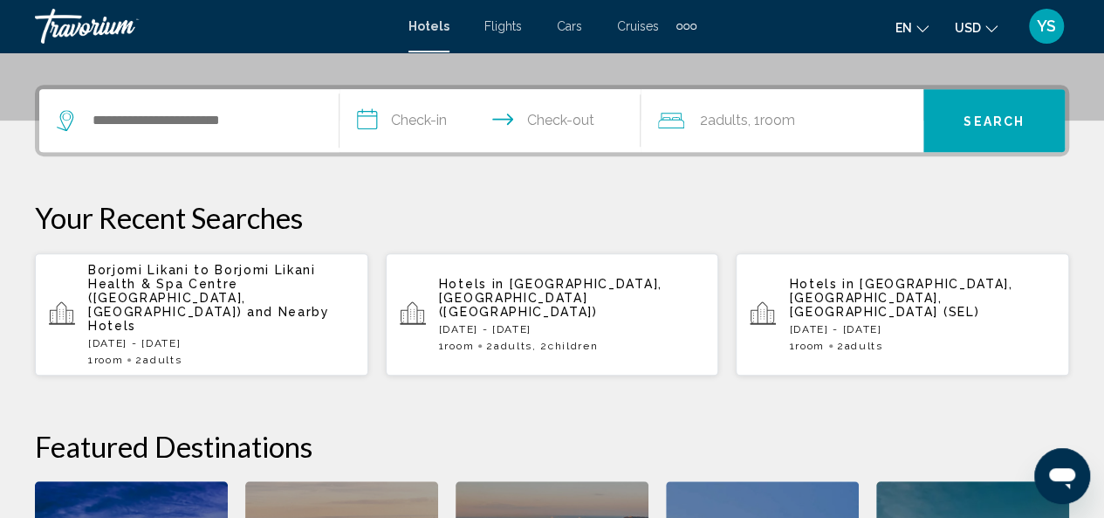
scroll to position [398, 0]
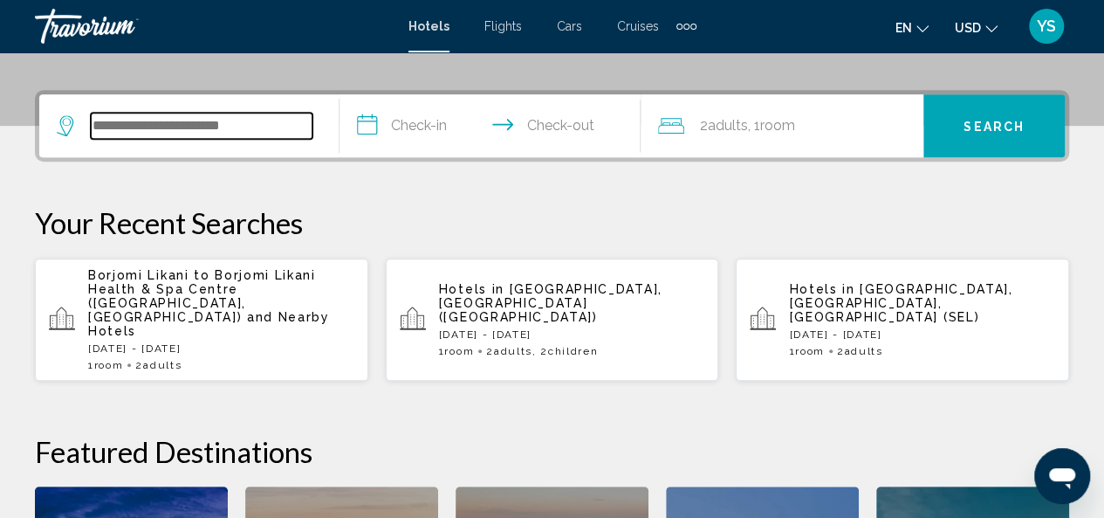
click at [220, 124] on input "Search widget" at bounding box center [202, 126] width 222 height 26
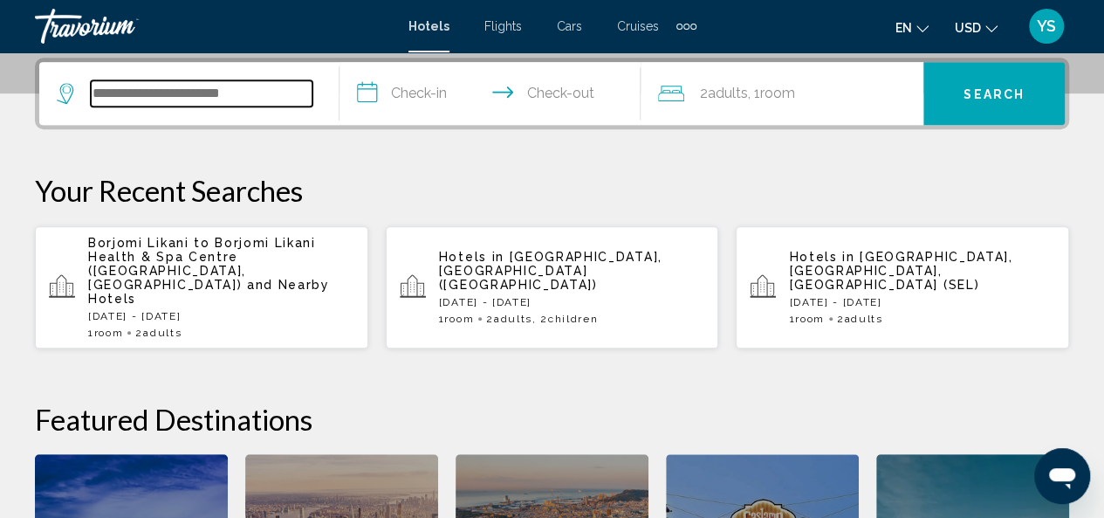
scroll to position [431, 0]
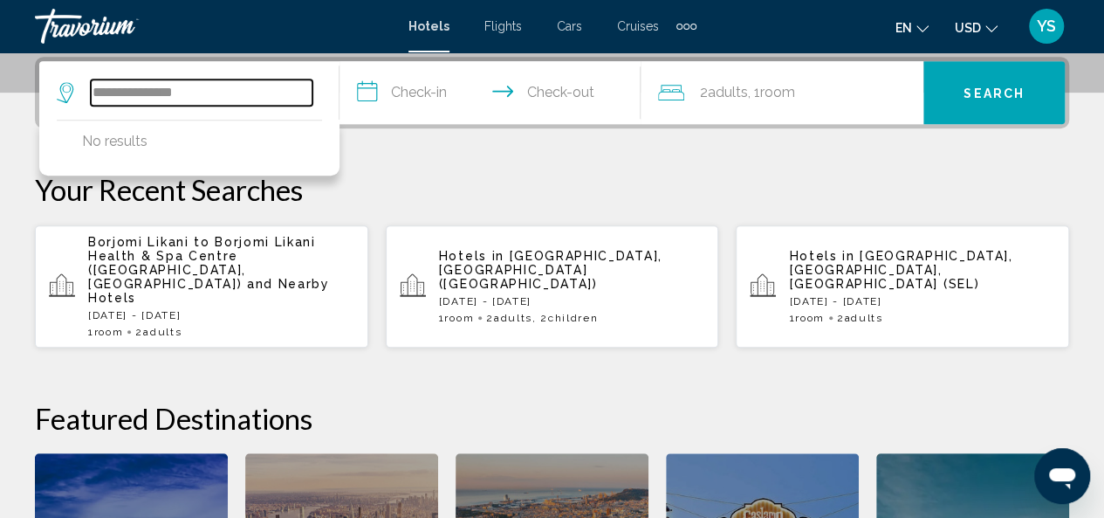
drag, startPoint x: 224, startPoint y: 95, endPoint x: 0, endPoint y: 112, distance: 224.1
click at [0, 112] on div "**********" at bounding box center [552, 385] width 1104 height 656
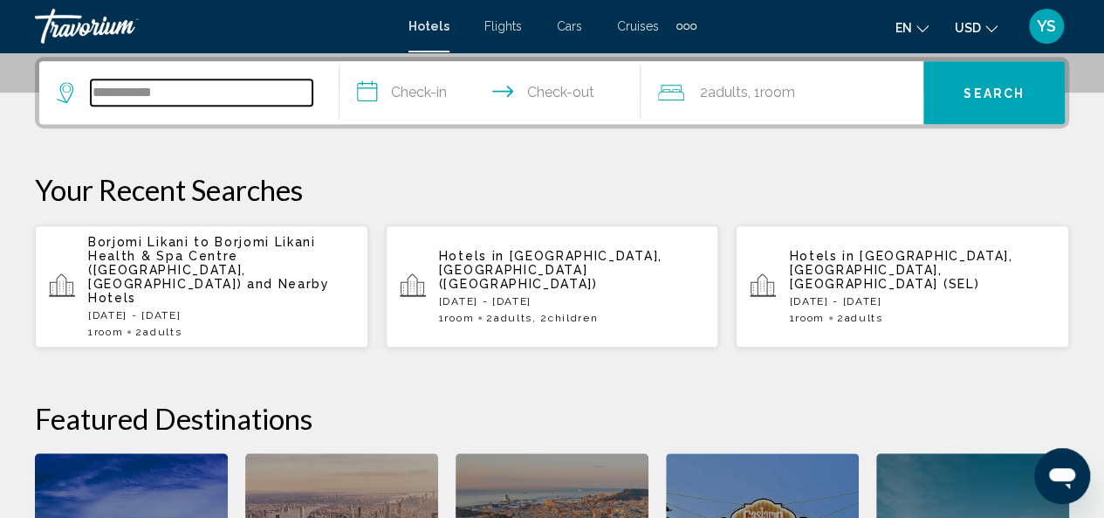
type input "**********"
